Goal: Check status: Check status

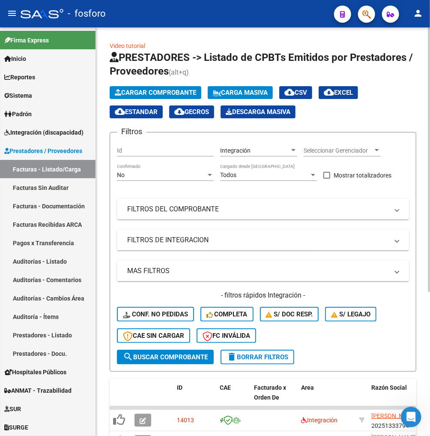
scroll to position [195, 0]
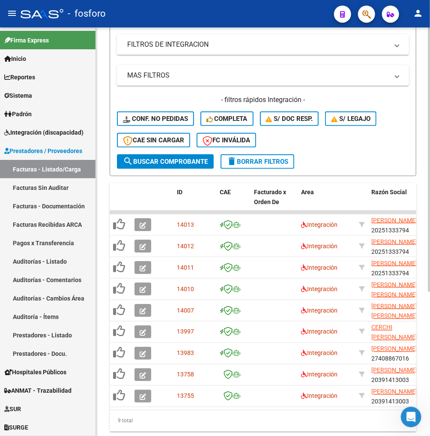
click at [340, 149] on div "- filtros rápidos Integración - Conf. no pedidas Completa S/ Doc Resp. S/ legaj…" at bounding box center [263, 124] width 292 height 59
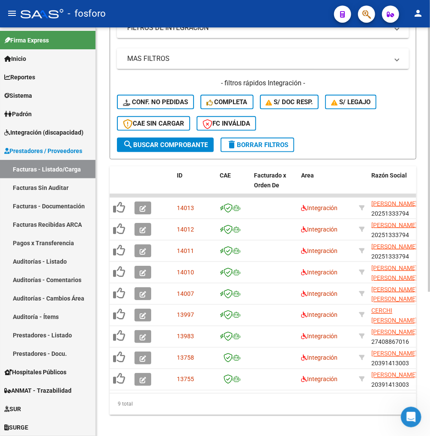
scroll to position [224, 0]
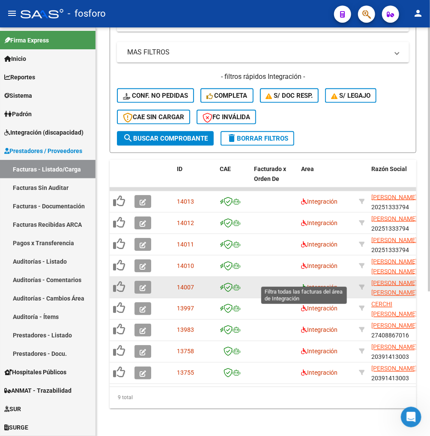
click at [302, 284] on icon at bounding box center [304, 287] width 6 height 6
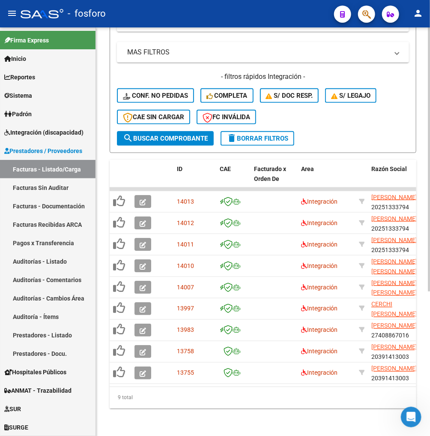
click at [249, 135] on span "delete Borrar Filtros" at bounding box center [258, 138] width 62 height 8
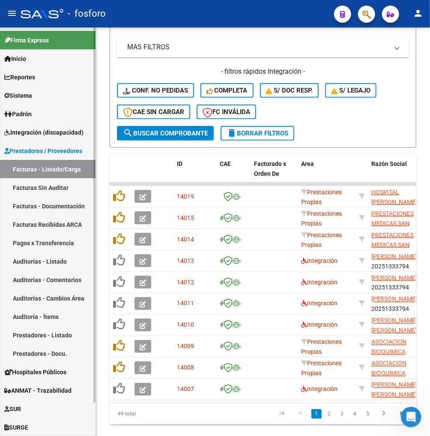
click at [36, 151] on span "Prestadores / Proveedores" at bounding box center [43, 150] width 78 height 9
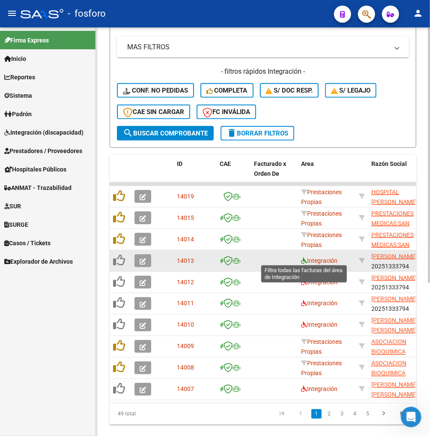
click at [301, 257] on icon at bounding box center [304, 260] width 6 height 6
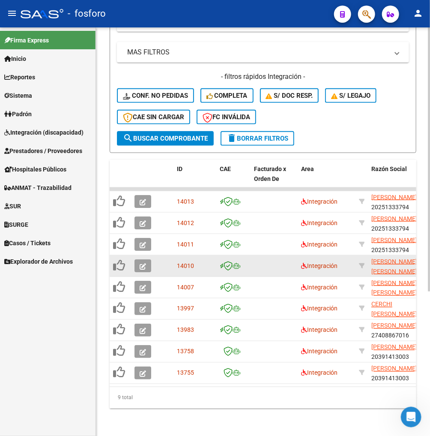
click at [180, 406] on div "9 total" at bounding box center [263, 397] width 307 height 21
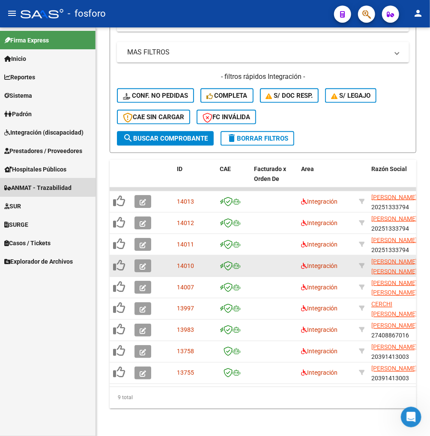
click at [38, 186] on span "ANMAT - Trazabilidad" at bounding box center [37, 187] width 67 height 9
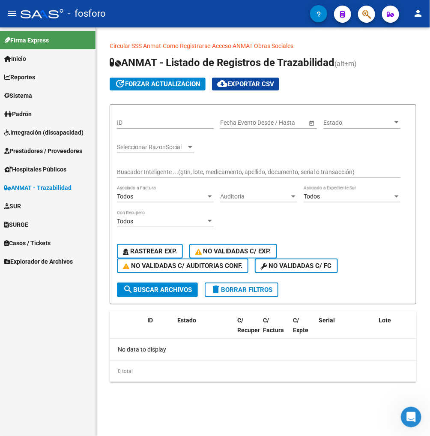
click at [63, 170] on span "Hospitales Públicos" at bounding box center [35, 168] width 62 height 9
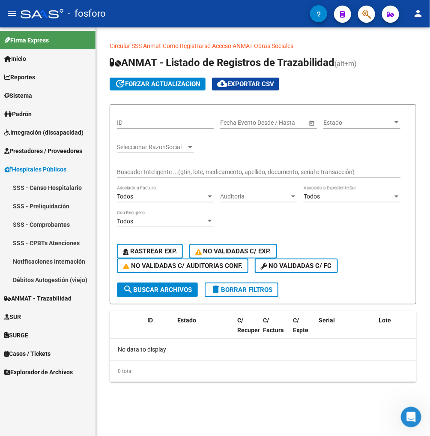
click at [54, 151] on span "Prestadores / Proveedores" at bounding box center [43, 150] width 78 height 9
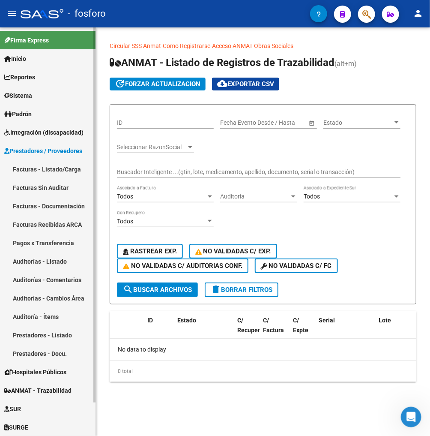
click at [48, 169] on link "Facturas - Listado/Carga" at bounding box center [48, 169] width 96 height 18
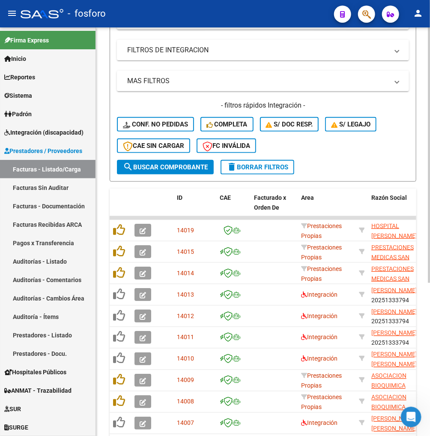
scroll to position [190, 0]
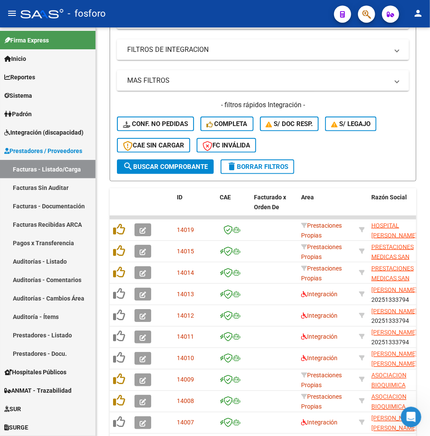
click at [11, 13] on mat-icon "menu" at bounding box center [12, 13] width 10 height 10
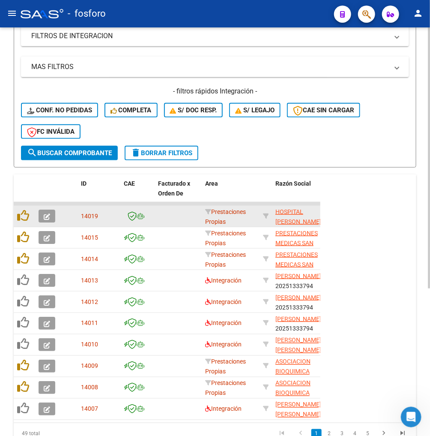
scroll to position [176, 0]
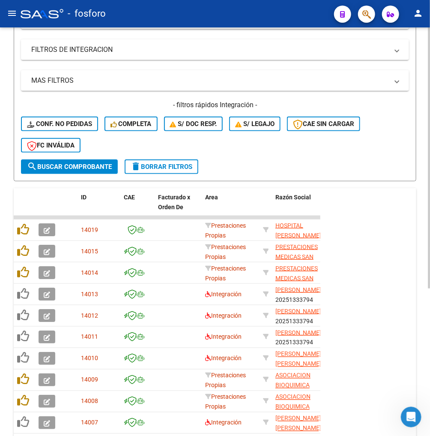
click at [290, 161] on form "Filtros Id Area Area Seleccionar Gerenciador Seleccionar Gerenciador No Confirm…" at bounding box center [215, 61] width 403 height 239
click at [280, 164] on form "Filtros Id Area Area Seleccionar Gerenciador Seleccionar Gerenciador No Confirm…" at bounding box center [215, 61] width 403 height 239
click at [192, 163] on span "delete Borrar Filtros" at bounding box center [162, 167] width 62 height 8
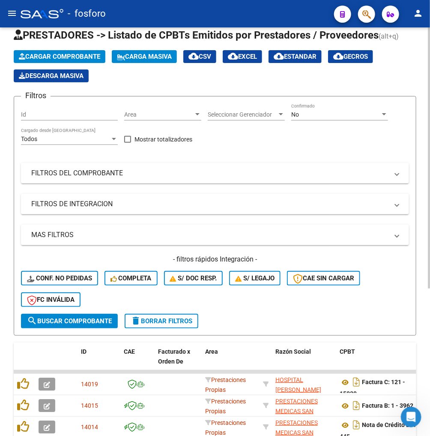
scroll to position [231, 0]
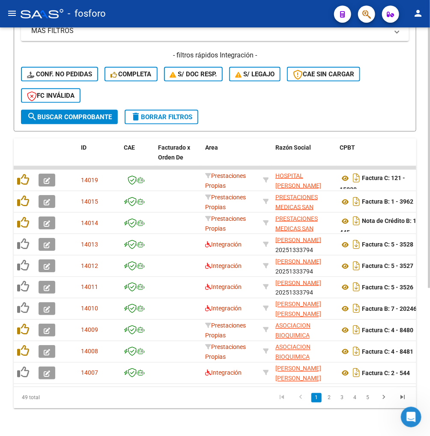
click at [267, 102] on div "- filtros rápidos Integración - Conf. no pedidas Completa S/ Doc Resp. S/ legaj…" at bounding box center [215, 80] width 388 height 59
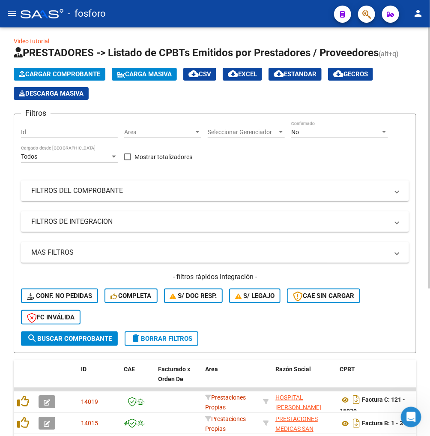
scroll to position [0, 0]
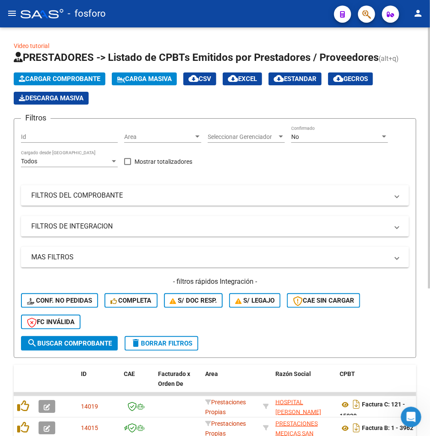
click at [96, 210] on div "Filtros Id Area Area Seleccionar Gerenciador Seleccionar Gerenciador No Confirm…" at bounding box center [215, 231] width 388 height 210
click at [106, 195] on mat-panel-title "FILTROS DEL COMPROBANTE" at bounding box center [209, 195] width 357 height 9
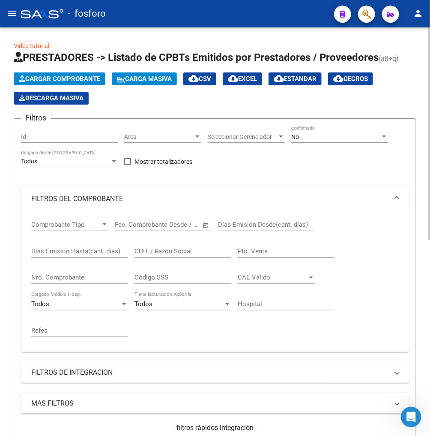
click at [122, 194] on mat-panel-title "FILTROS DEL COMPROBANTE" at bounding box center [209, 198] width 357 height 9
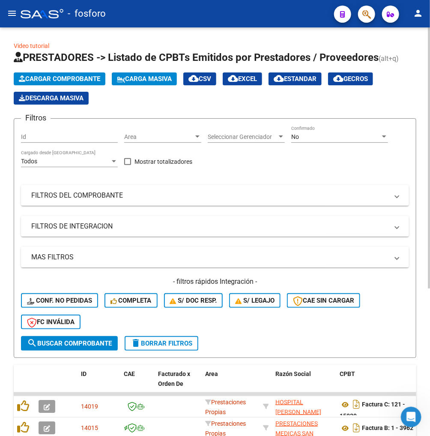
click at [385, 299] on div "- filtros rápidos Integración - Conf. no pedidas Completa S/ Doc Resp. S/ legaj…" at bounding box center [215, 306] width 388 height 59
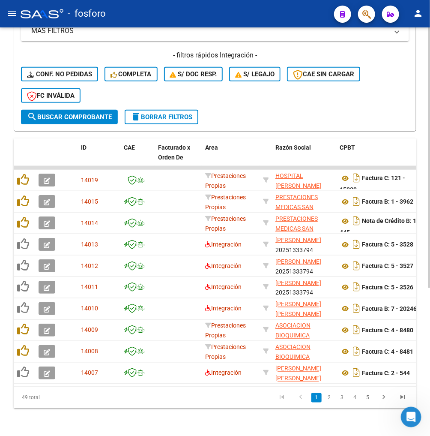
scroll to position [231, 0]
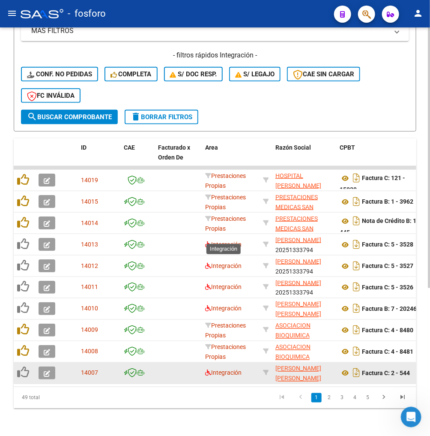
click at [210, 241] on icon at bounding box center [208, 244] width 6 height 6
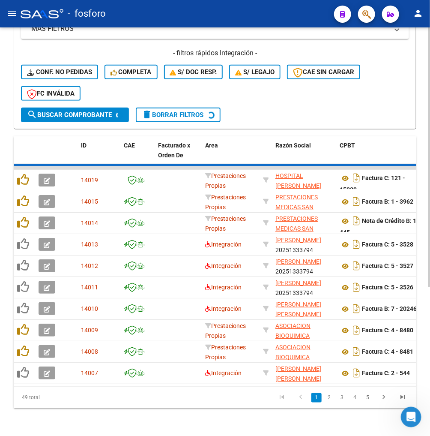
drag, startPoint x: 95, startPoint y: 410, endPoint x: 79, endPoint y: 395, distance: 22.4
click at [95, 411] on div "Video tutorial PRESTADORES -> Listado de CPBTs Emitidos por Prestadores / Prove…" at bounding box center [215, 117] width 430 height 637
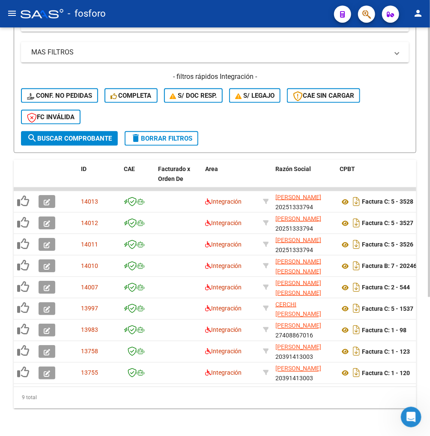
scroll to position [210, 0]
click at [245, 403] on div "9 total" at bounding box center [215, 397] width 403 height 21
click at [169, 134] on span "delete Borrar Filtros" at bounding box center [162, 138] width 62 height 8
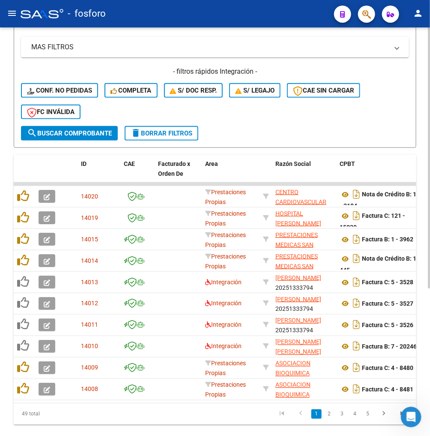
click at [228, 129] on form "Filtros Id Area Area Seleccionar Gerenciador Seleccionar Gerenciador No Confirm…" at bounding box center [215, 27] width 403 height 239
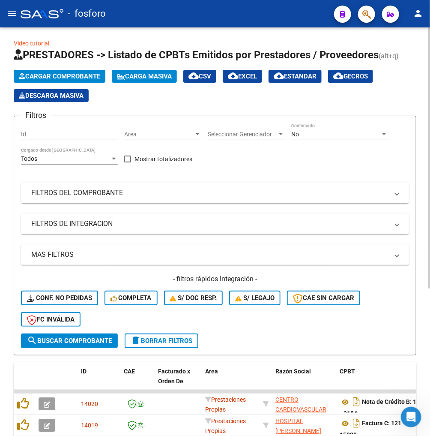
scroll to position [0, 0]
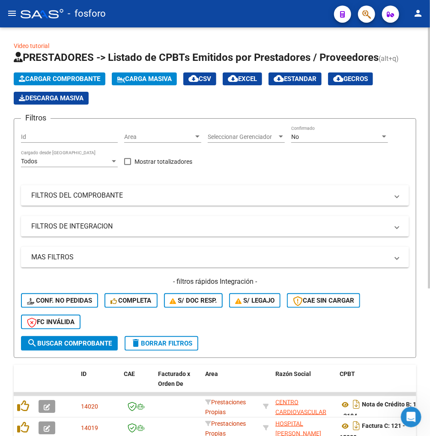
click at [278, 325] on div "- filtros rápidos Integración - Conf. no pedidas Completa S/ Doc Resp. S/ legaj…" at bounding box center [215, 306] width 388 height 59
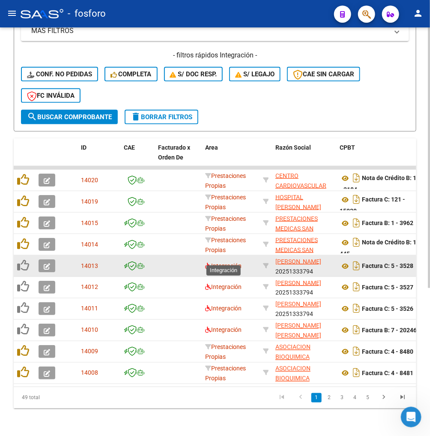
click at [211, 262] on span "Integración" at bounding box center [223, 265] width 36 height 7
click at [206, 263] on icon at bounding box center [208, 266] width 6 height 6
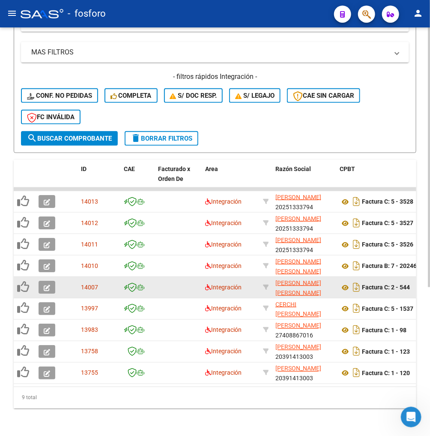
scroll to position [210, 0]
drag, startPoint x: 80, startPoint y: 387, endPoint x: 105, endPoint y: 386, distance: 24.9
click at [105, 386] on div "ID CAE Facturado x Orden De Area Razón Social CPBT Monto Fecha Cpbt Días desde …" at bounding box center [215, 284] width 403 height 248
click at [76, 400] on div "9 total" at bounding box center [215, 397] width 403 height 21
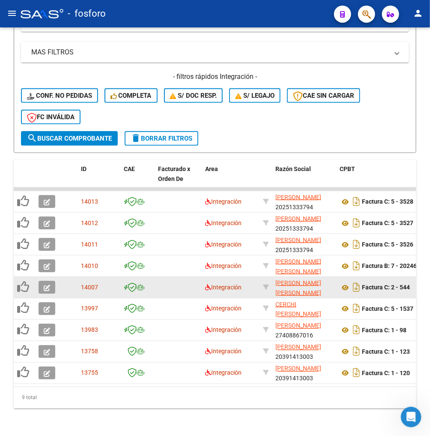
click at [62, 396] on div "9 total" at bounding box center [215, 397] width 403 height 21
click at [194, 131] on button "delete Borrar Filtros" at bounding box center [162, 138] width 74 height 15
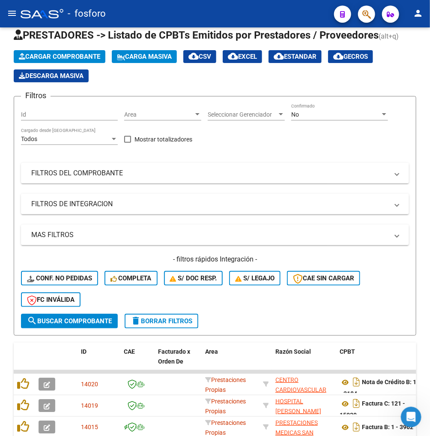
scroll to position [210, 0]
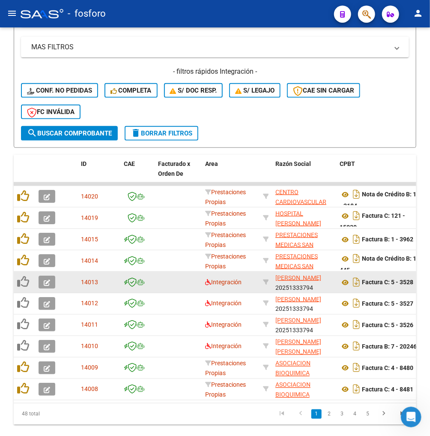
click at [66, 274] on datatable-body-cell at bounding box center [71, 282] width 12 height 21
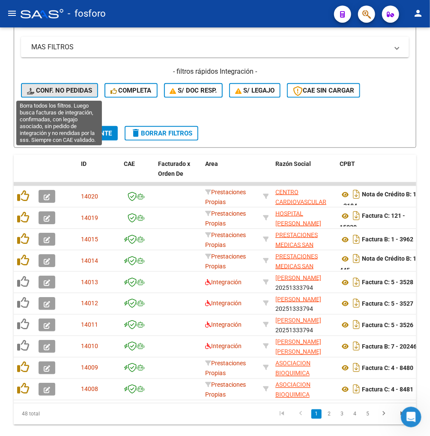
click at [59, 89] on span "Conf. no pedidas" at bounding box center [59, 91] width 65 height 8
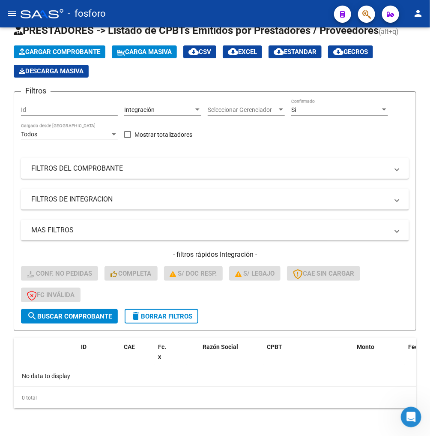
scroll to position [24, 0]
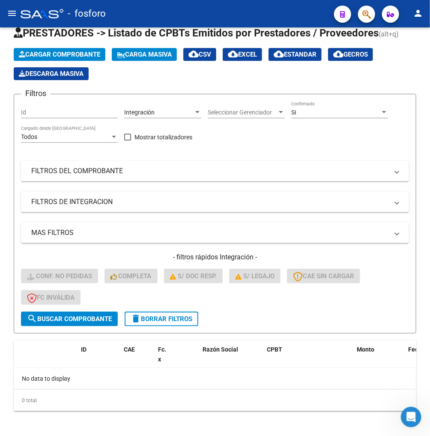
click at [165, 326] on form "Filtros Id Integración Area Seleccionar Gerenciador Seleccionar Gerenciador Si …" at bounding box center [215, 213] width 403 height 239
drag, startPoint x: 167, startPoint y: 318, endPoint x: 160, endPoint y: 291, distance: 28.0
click at [167, 315] on span "delete Borrar Filtros" at bounding box center [162, 319] width 62 height 8
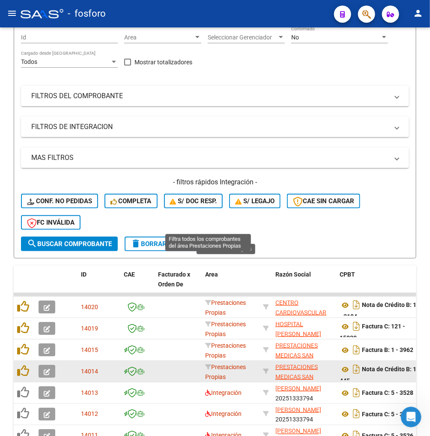
scroll to position [231, 0]
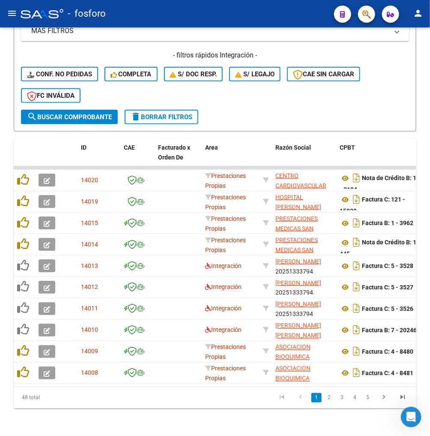
click at [358, 89] on div "- filtros rápidos Integración - Conf. no pedidas Completa S/ Doc Resp. S/ legaj…" at bounding box center [215, 80] width 388 height 59
click at [358, 96] on div "- filtros rápidos Integración - Conf. no pedidas Completa S/ Doc Resp. S/ legaj…" at bounding box center [215, 80] width 388 height 59
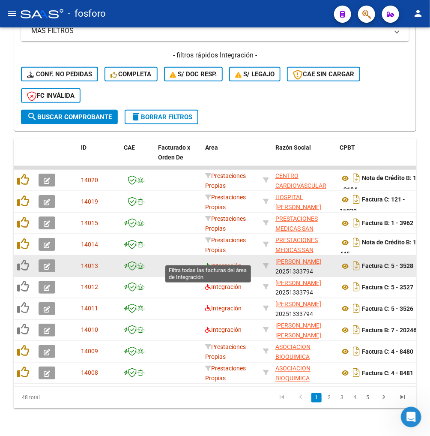
click at [208, 263] on icon at bounding box center [208, 266] width 6 height 6
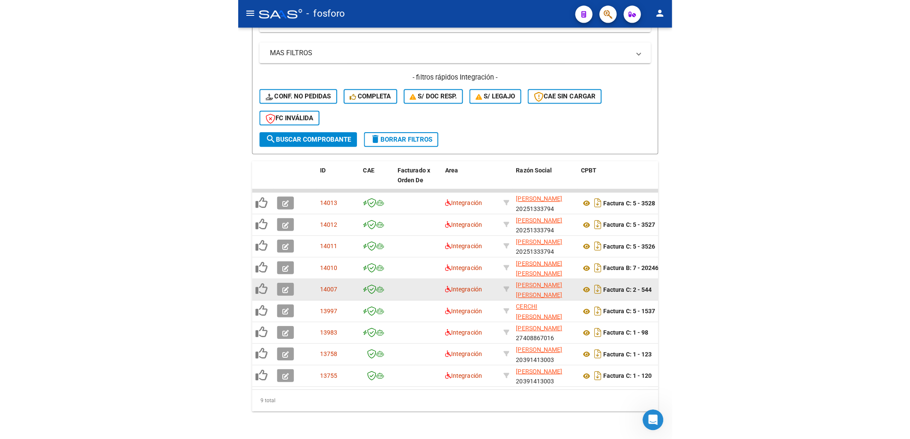
scroll to position [210, 0]
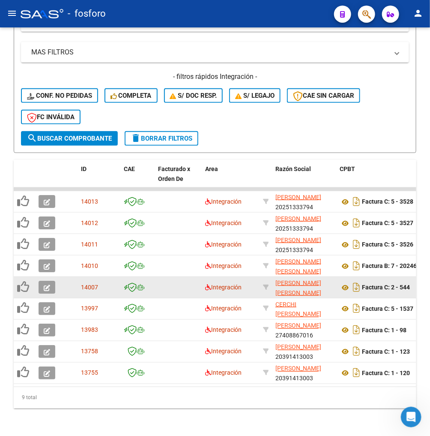
click at [104, 400] on div "9 total" at bounding box center [215, 397] width 403 height 21
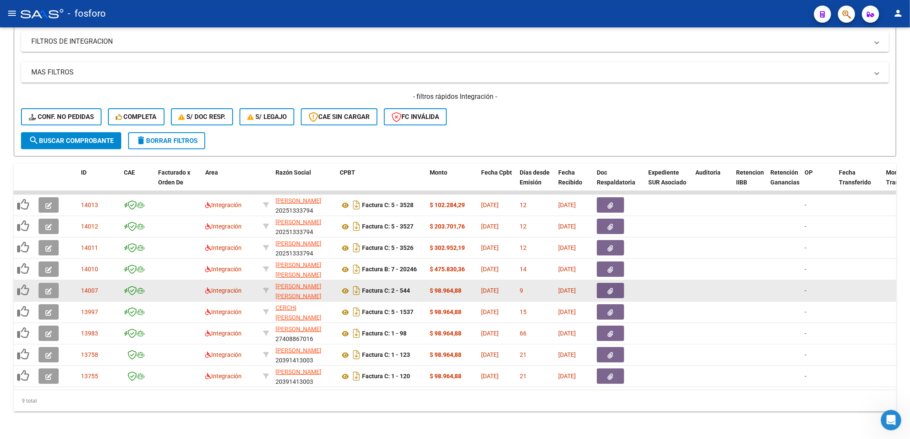
scroll to position [151, 0]
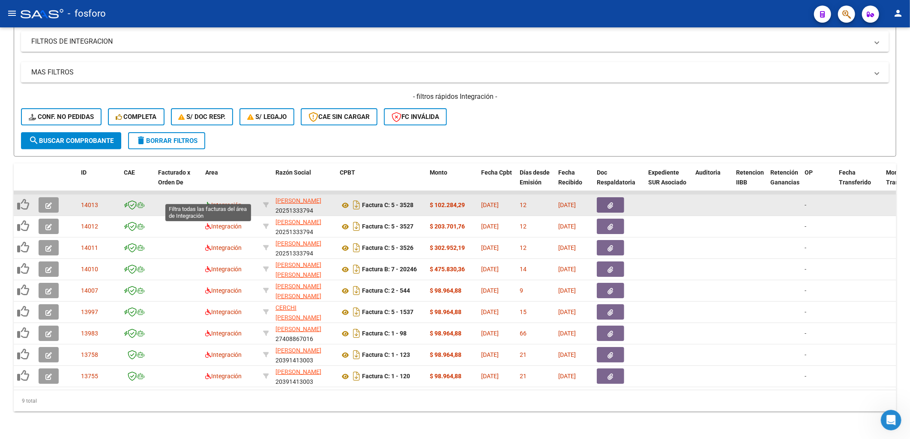
click at [205, 202] on icon at bounding box center [208, 205] width 6 height 6
